Goal: Information Seeking & Learning: Check status

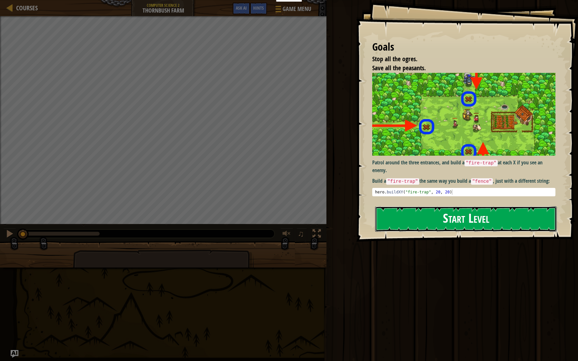
click at [457, 220] on button "Start Level" at bounding box center [465, 218] width 181 height 25
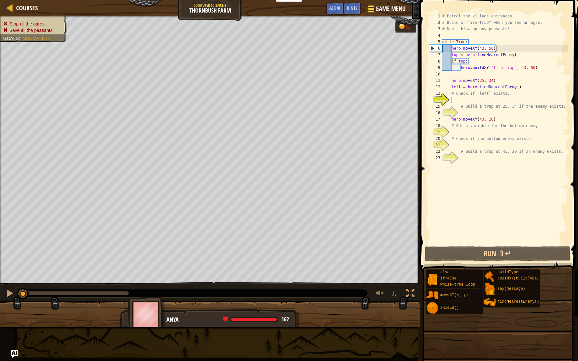
click at [385, 9] on span "Game Menu" at bounding box center [390, 9] width 30 height 9
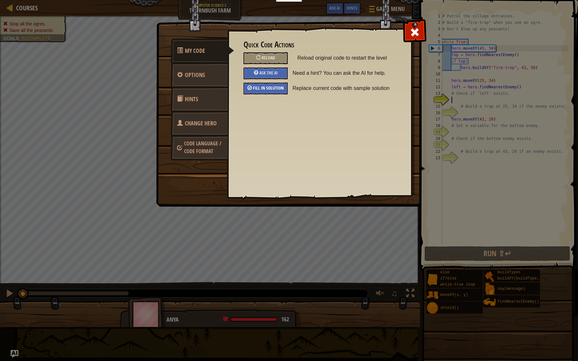
click at [254, 91] on div "Fill in solution" at bounding box center [265, 89] width 44 height 12
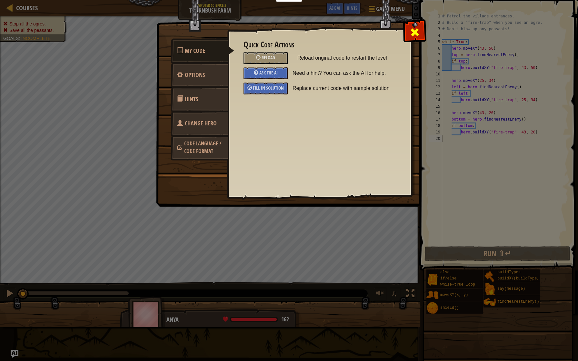
click at [420, 34] on div at bounding box center [414, 31] width 20 height 20
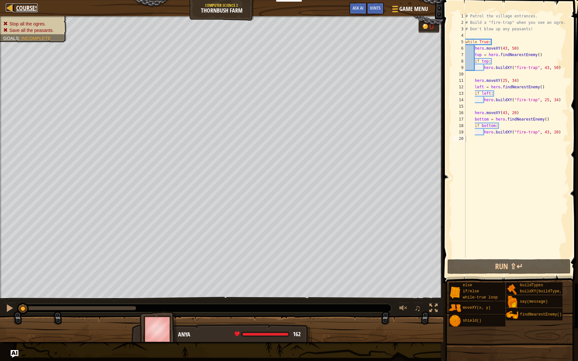
drag, startPoint x: 22, startPoint y: 5, endPoint x: 22, endPoint y: 324, distance: 318.4
drag, startPoint x: 21, startPoint y: 7, endPoint x: 21, endPoint y: 326, distance: 318.4
click at [22, 10] on span "Courses" at bounding box center [27, 8] width 22 height 9
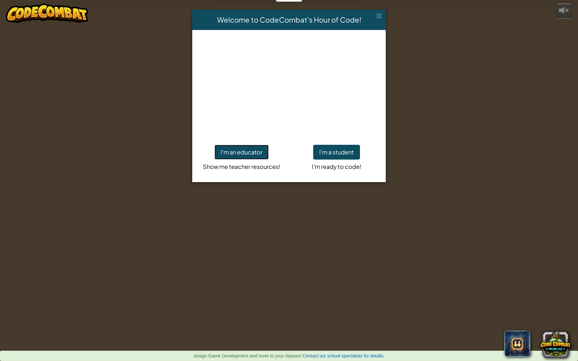
click at [251, 153] on button "I'm an educator" at bounding box center [241, 152] width 54 height 15
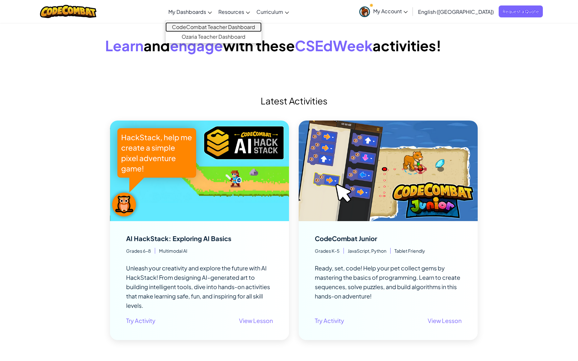
click at [216, 28] on link "CodeCombat Teacher Dashboard" at bounding box center [213, 27] width 96 height 10
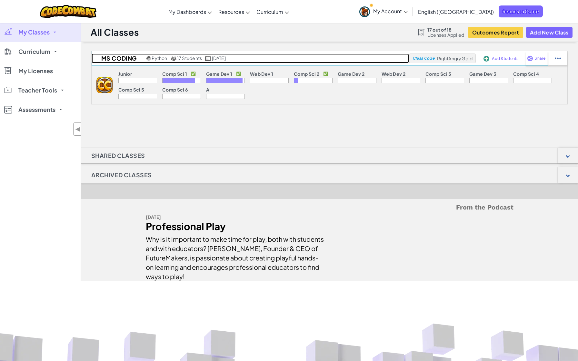
click at [184, 59] on span "17 Students" at bounding box center [189, 58] width 25 height 6
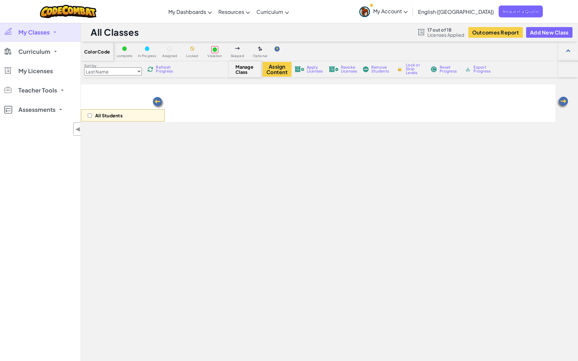
select select "5632661322961295f9428638"
click at [169, 26] on div "MS Coding Python 17 Students [DATE]" at bounding box center [163, 32] width 145 height 12
click at [145, 88] on div "All Students" at bounding box center [123, 102] width 84 height 37
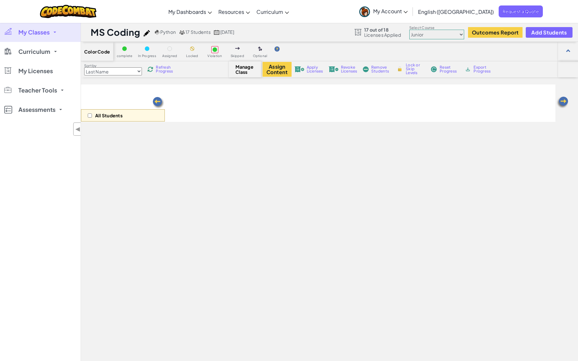
click at [145, 88] on div "All Students" at bounding box center [123, 102] width 84 height 37
